Goal: Task Accomplishment & Management: Use online tool/utility

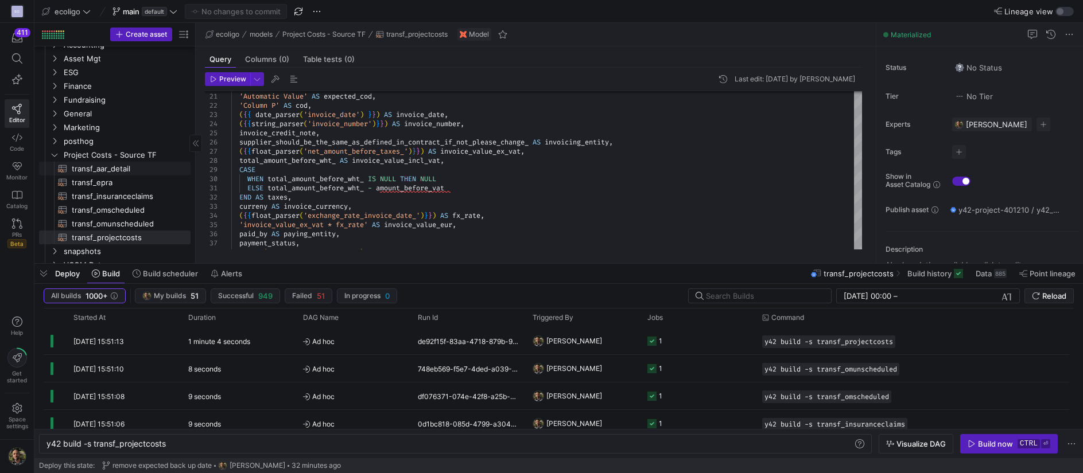
scroll to position [0, 1]
click at [91, 167] on span "transf_aar_detail​​​​​​​​​​" at bounding box center [125, 168] width 106 height 13
type textarea "{{ config( materialized='table', schema = 'schema_projectcosts' ) }} SELECT 'AA…"
type textarea "y42 build -s transf_aar_detail"
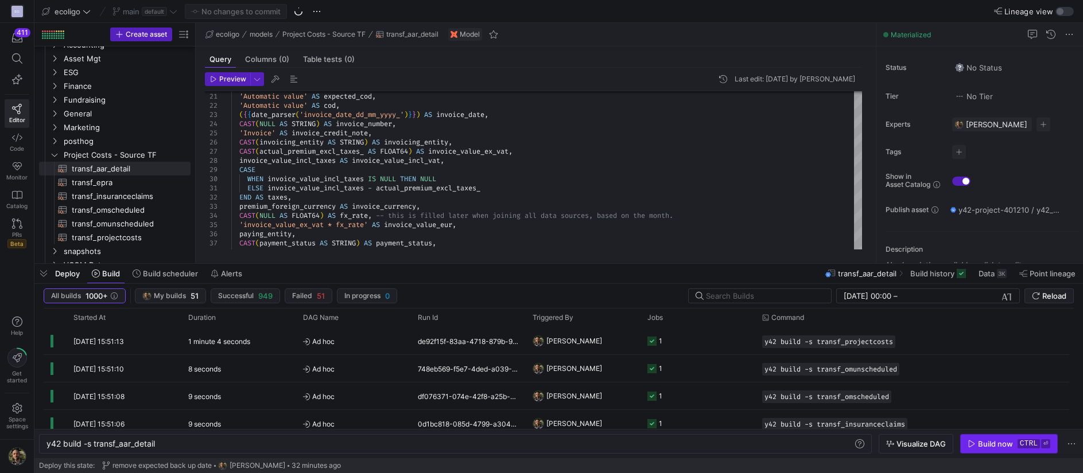
click at [985, 439] on div "Build now" at bounding box center [995, 443] width 35 height 9
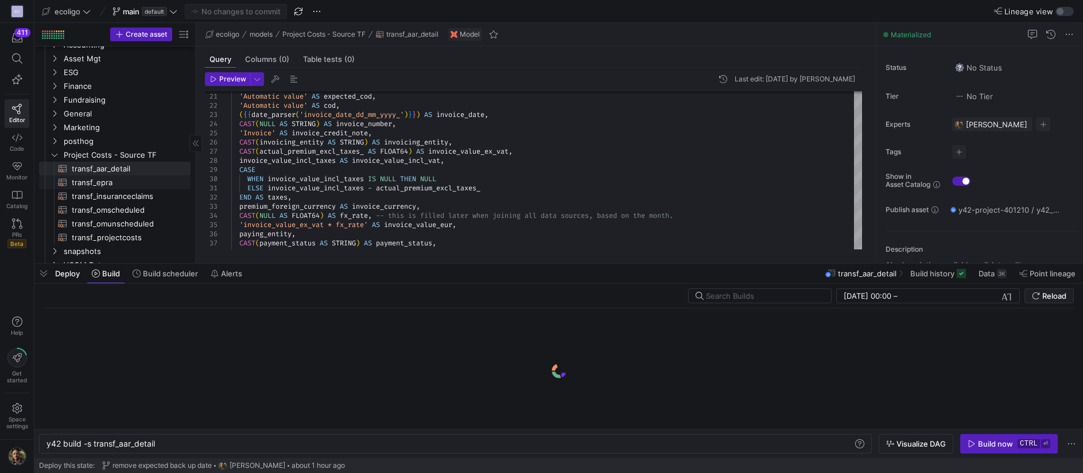
click at [120, 183] on span "transf_epra​​​​​​​​​​" at bounding box center [125, 182] width 106 height 13
type textarea "{{ config( materialized='table', schema = 'schema_projectcosts' ) }} SELECT 'EP…"
type textarea "y42 build -s transf_epra"
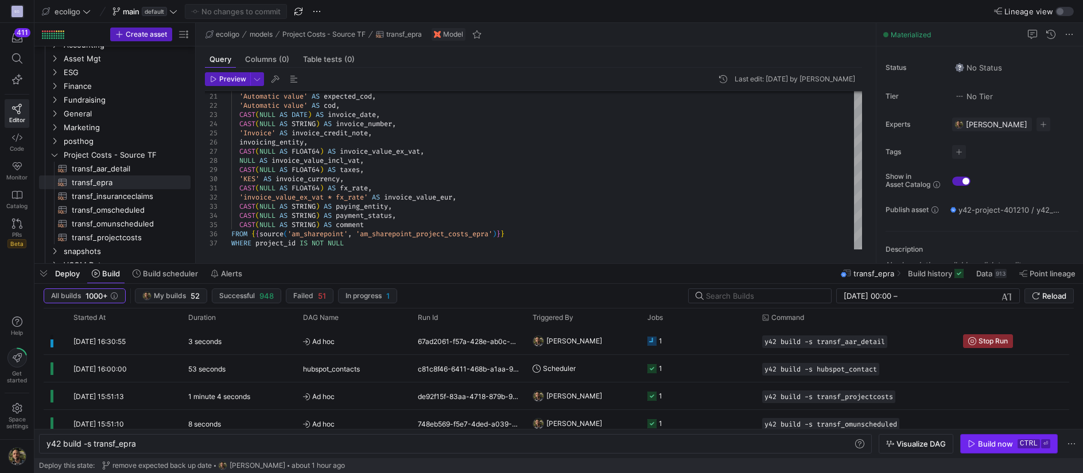
click at [988, 448] on div "Build now" at bounding box center [995, 443] width 35 height 9
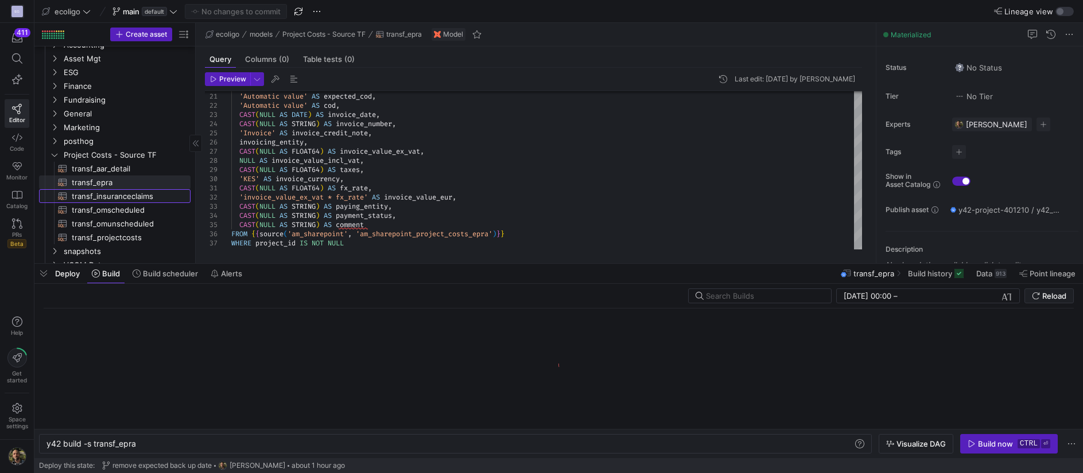
click at [129, 198] on span "transf_insuranceclaims​​​​​​​​​​" at bounding box center [125, 196] width 106 height 13
type textarea "{{ config( materialized='table', schema = 'schema_projectcosts' ) }} SELECT 'In…"
type textarea "y42 build -s transf_insuranceclaims"
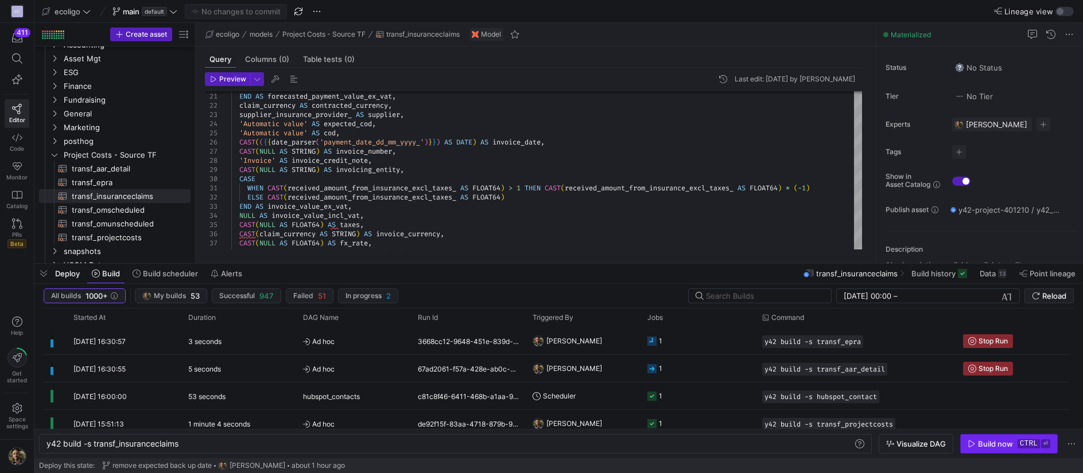
click at [1008, 447] on div "Build now" at bounding box center [995, 443] width 35 height 9
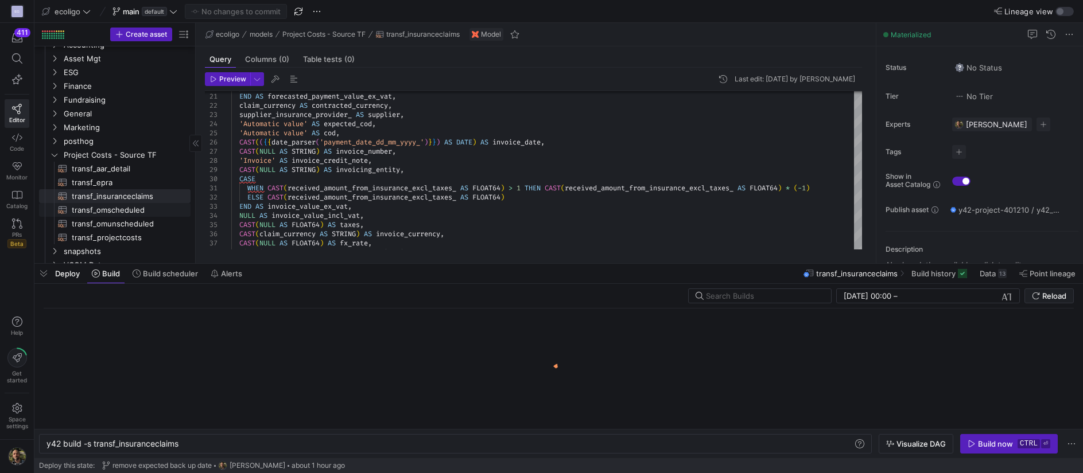
click at [104, 209] on span "transf_omscheduled​​​​​​​​​​" at bounding box center [125, 210] width 106 height 13
type textarea "{{ config( materialized='table', schema = 'schema_projectcosts' ) }} WITH cte_m…"
type textarea "y42 build -s transf_omscheduled"
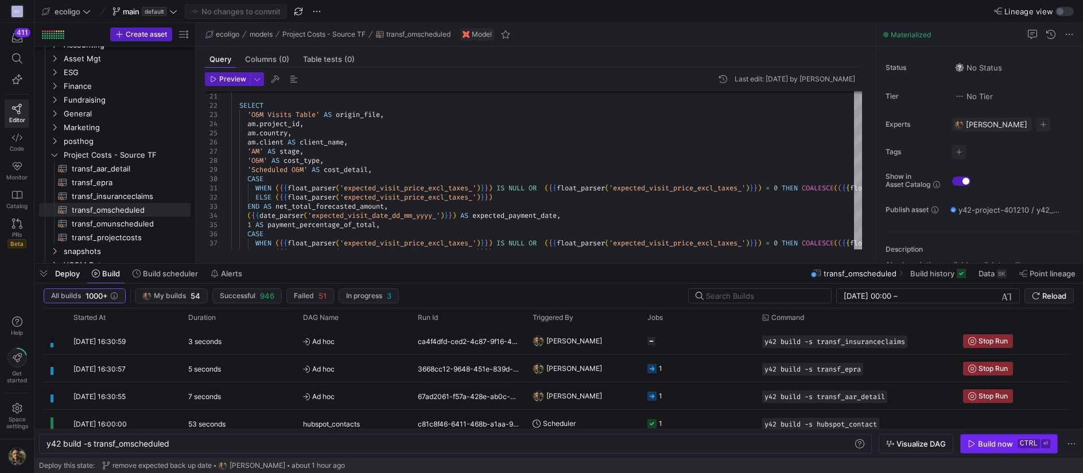
click at [986, 438] on span "button" at bounding box center [1008, 444] width 96 height 18
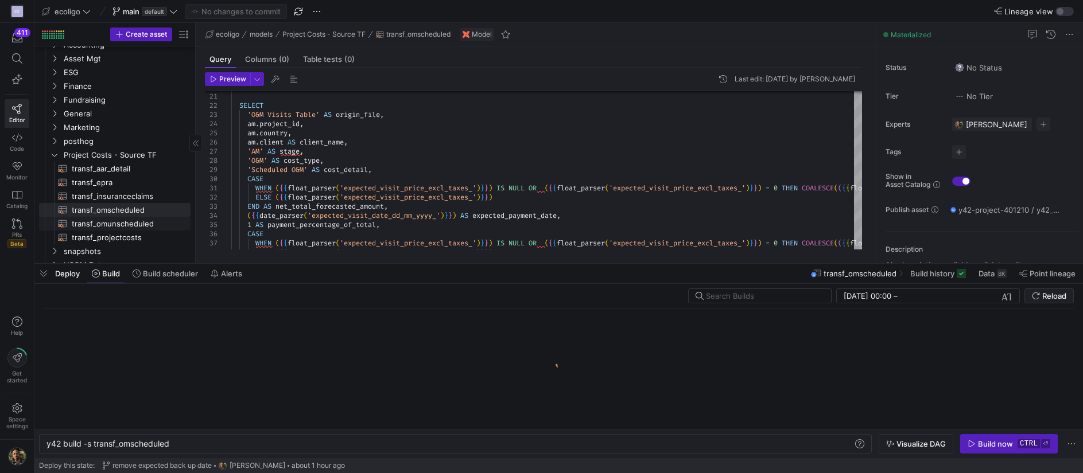
click at [123, 223] on span "transf_omunscheduled​​​​​​​​​​" at bounding box center [125, 223] width 106 height 13
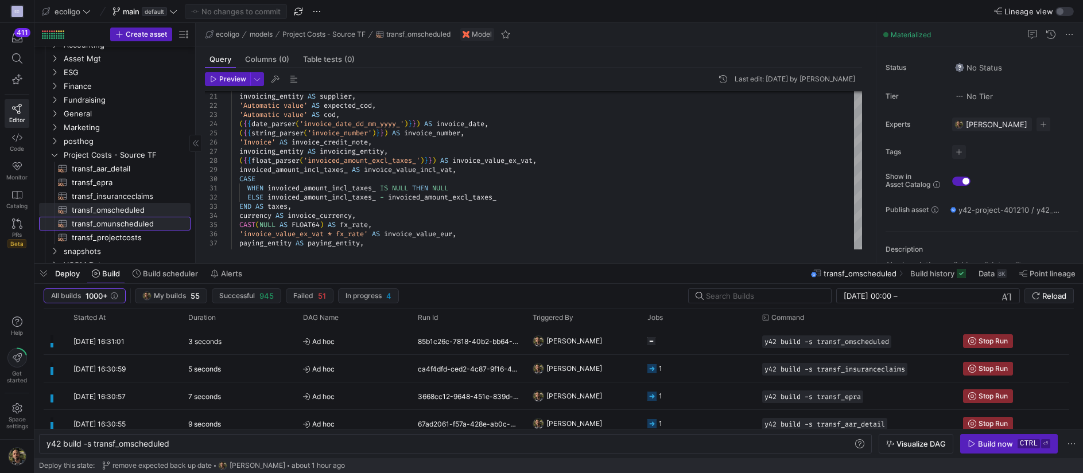
type textarea "{{ config( materialized='table', schema = 'schema_projectcosts' ) }} SELECT 'Un…"
type textarea "y42 build -s transf_omunscheduled"
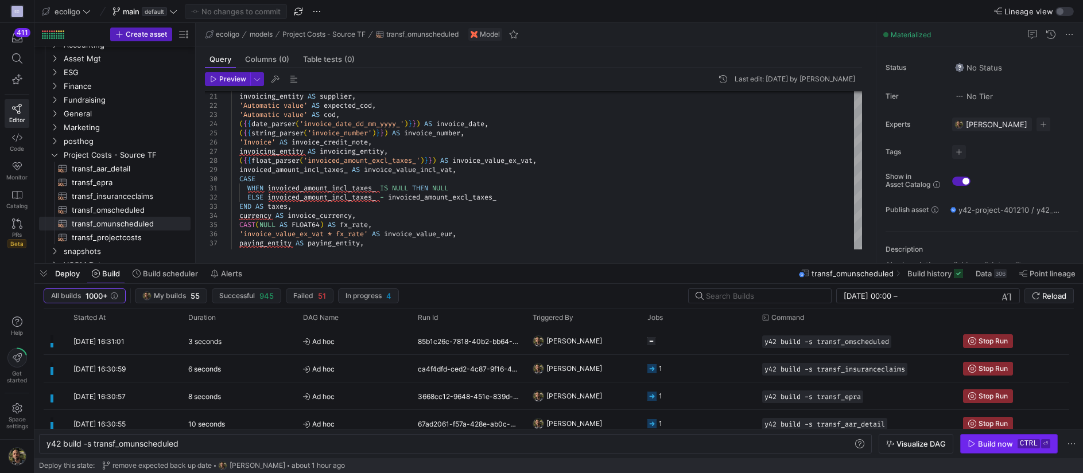
click at [1013, 448] on div "Build now" at bounding box center [995, 443] width 35 height 9
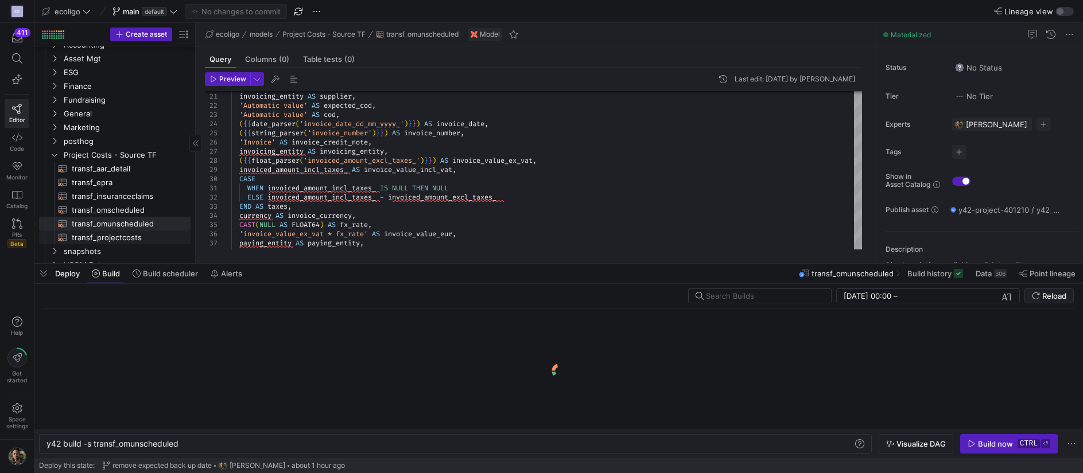
click at [112, 238] on span "transf_projectcosts​​​​​​​​​​" at bounding box center [125, 237] width 106 height 13
type textarea "{{ config( materialized='table', schema = 'schema_projectcosts' ) }} SELECT 'Pr…"
type textarea "y42 build -s transf_projectcosts"
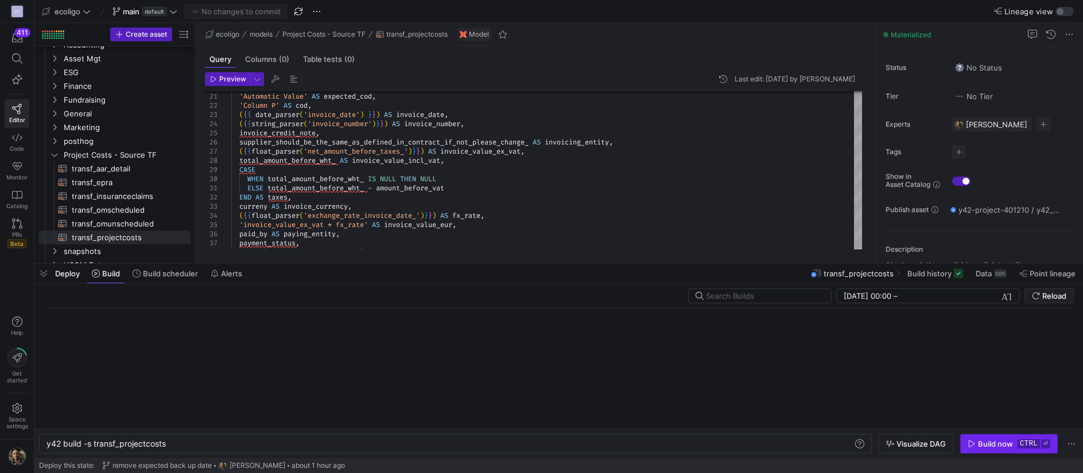
click at [986, 451] on span "button" at bounding box center [1008, 444] width 96 height 18
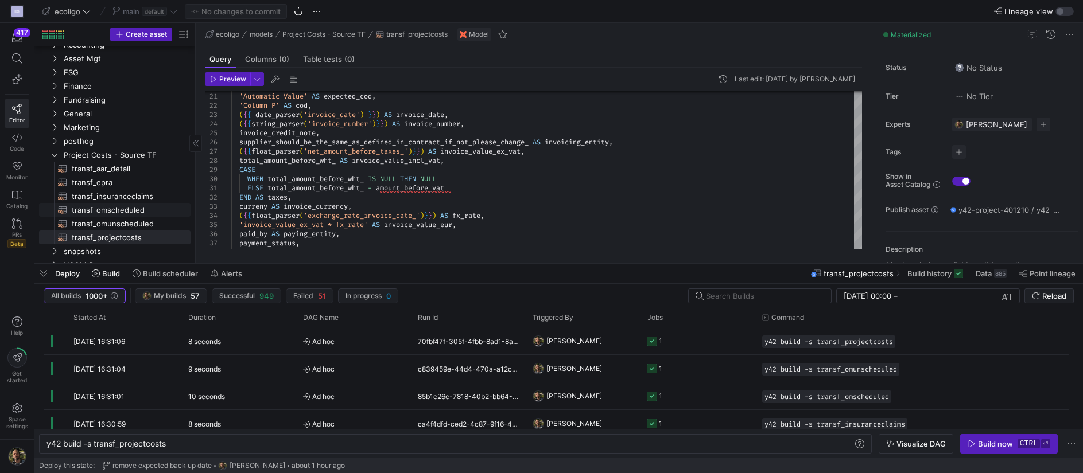
click at [115, 207] on span "transf_omscheduled​​​​​​​​​​" at bounding box center [125, 210] width 106 height 13
type textarea "{{ config( materialized='table', schema = 'schema_projectcosts' ) }} WITH cte_m…"
type textarea "y42 build -s transf_omscheduled"
